Goal: Information Seeking & Learning: Find specific page/section

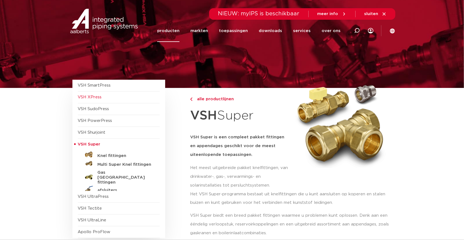
click at [101, 97] on span "VSH XPress" at bounding box center [90, 97] width 24 height 4
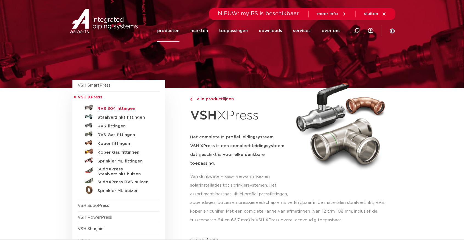
click at [108, 107] on h5 "RVS 304 fittingen" at bounding box center [125, 108] width 54 height 5
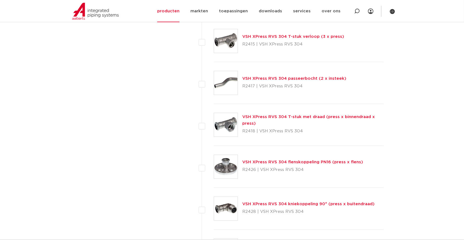
scroll to position [609, 0]
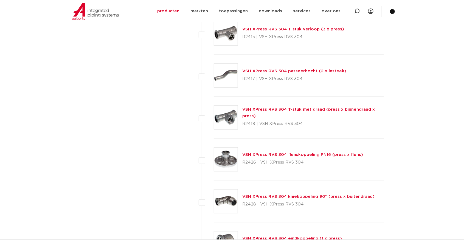
click at [271, 153] on link "VSH XPress RVS 304 flenskoppeling PN16 (press x flens)" at bounding box center [302, 155] width 121 height 4
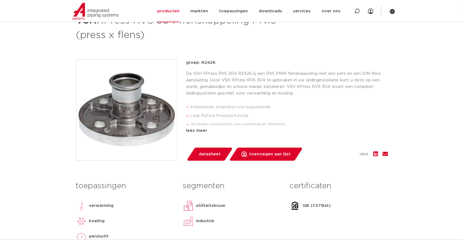
scroll to position [61, 0]
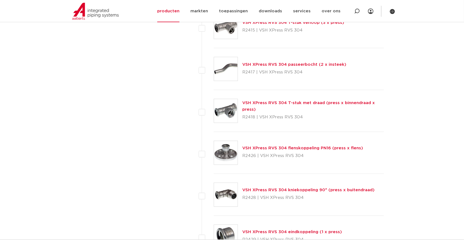
scroll to position [609, 0]
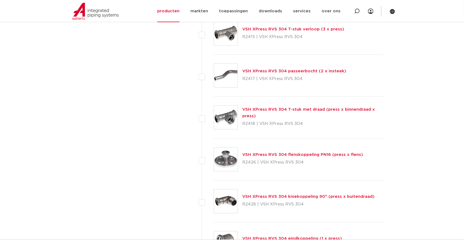
click at [268, 154] on link "VSH XPress RVS 304 flenskoppeling PN16 (press x flens)" at bounding box center [302, 155] width 121 height 4
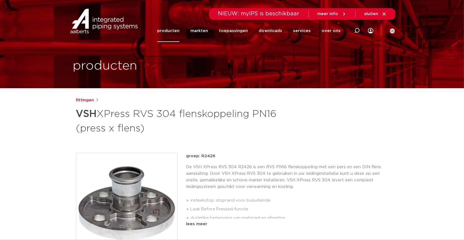
click at [172, 31] on link "producten" at bounding box center [168, 31] width 22 height 22
